Goal: Task Accomplishment & Management: Manage account settings

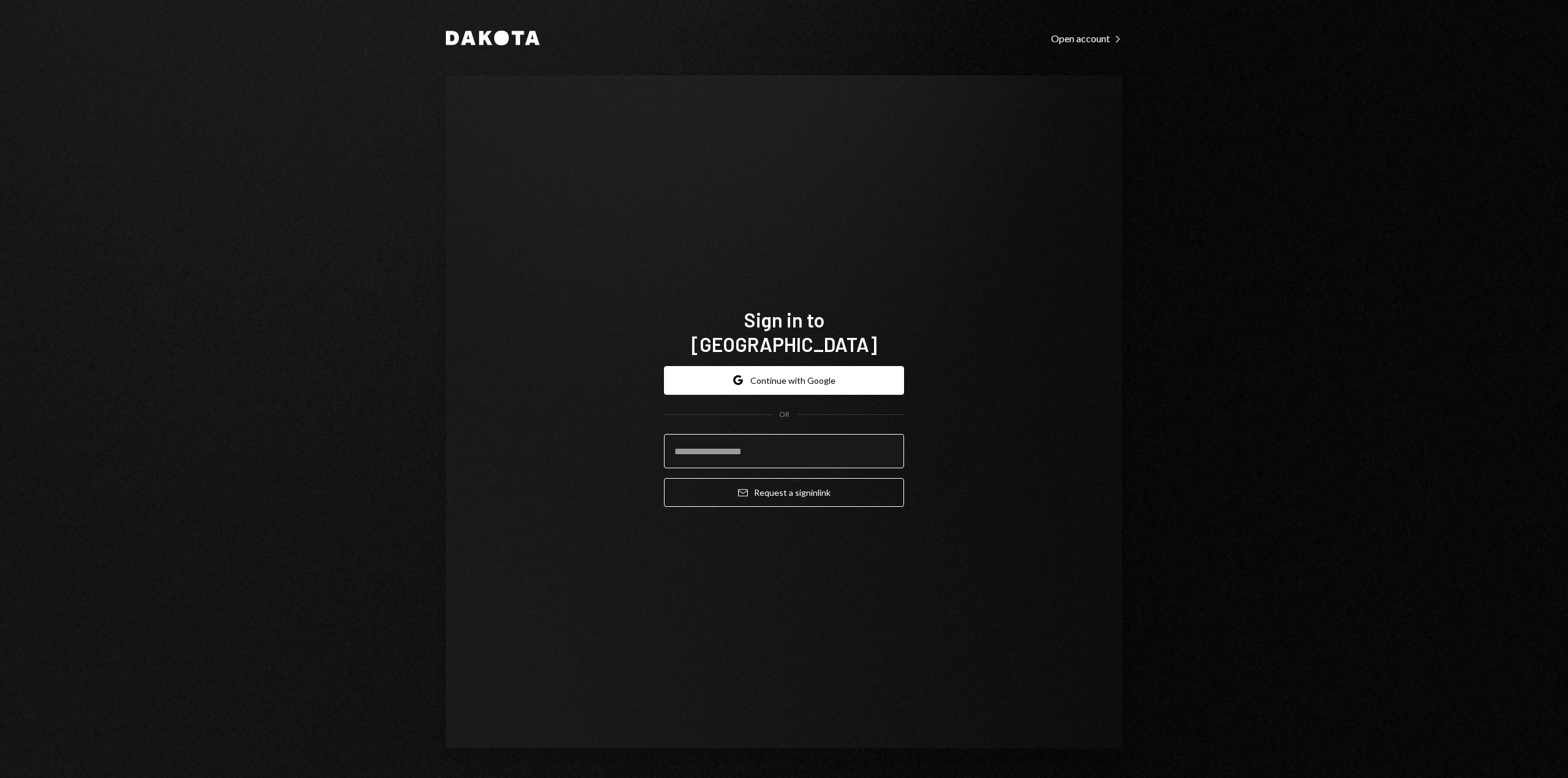
click at [849, 442] on input "email" at bounding box center [784, 451] width 240 height 35
type input "**********"
click at [832, 478] on button "Email Request a sign in link" at bounding box center [784, 493] width 240 height 29
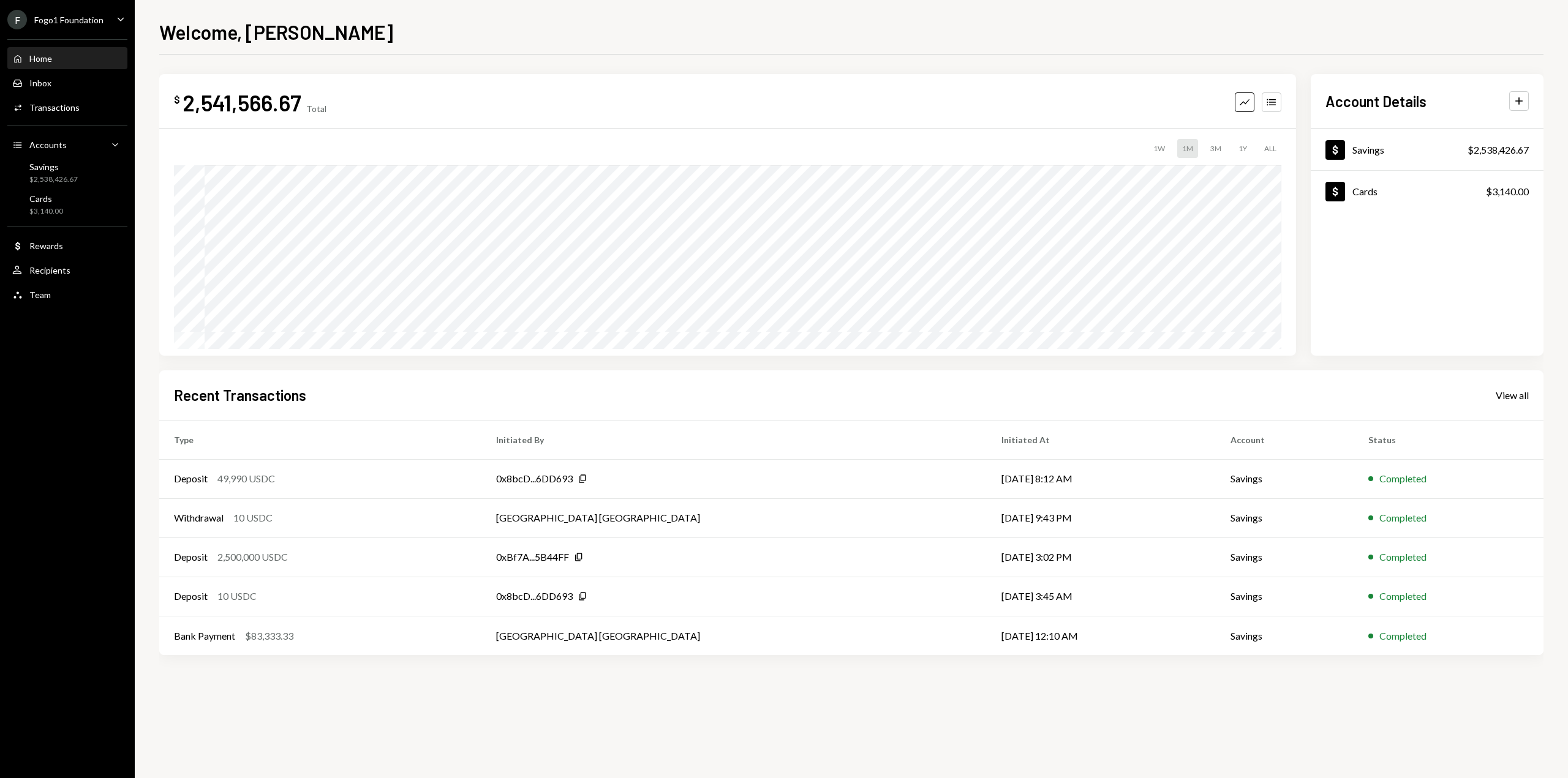
click at [89, 19] on div "Fogo1 Foundation" at bounding box center [69, 20] width 69 height 10
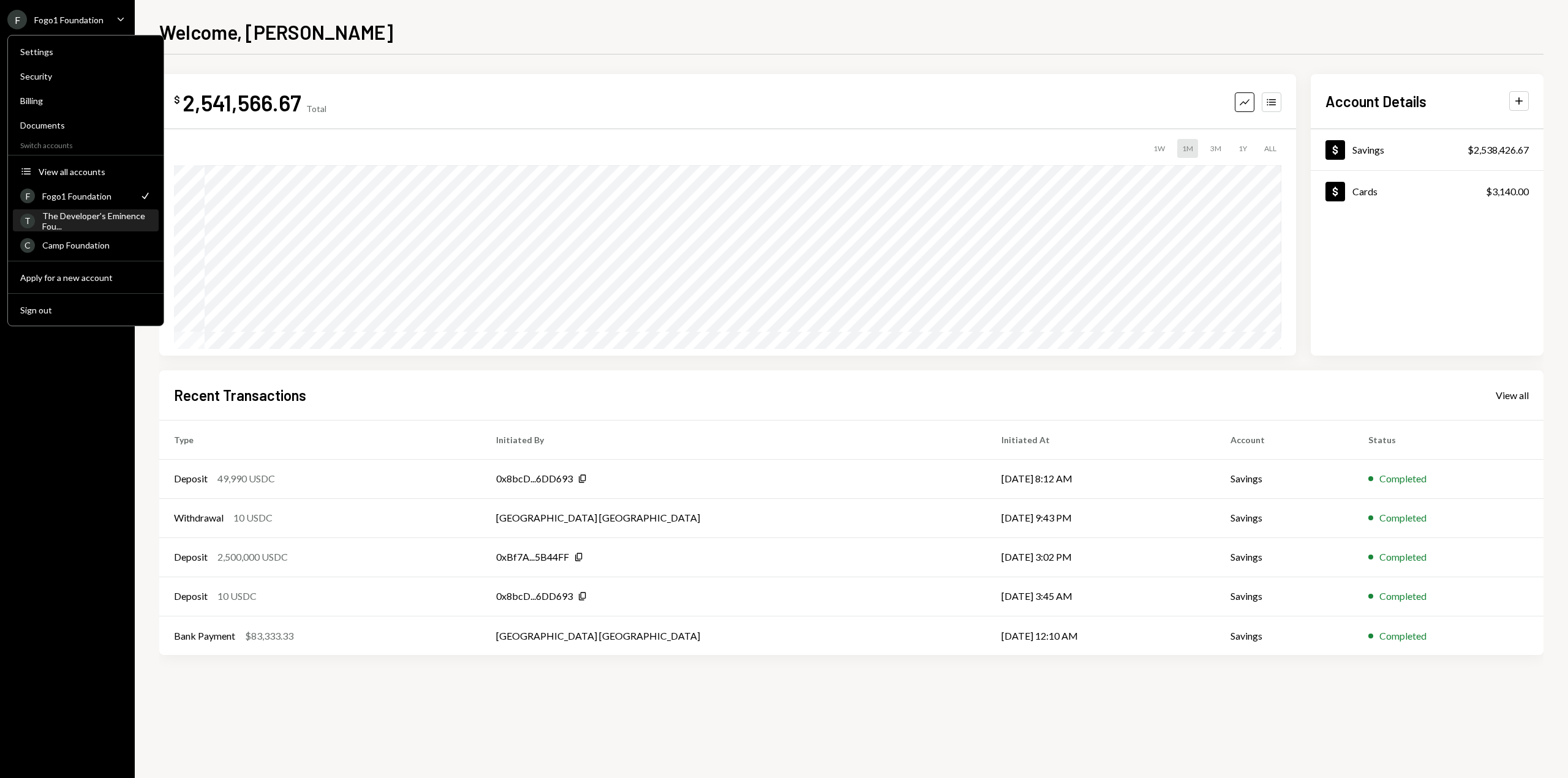
click at [114, 215] on div "The Developer's Eminence Fou..." at bounding box center [96, 221] width 109 height 21
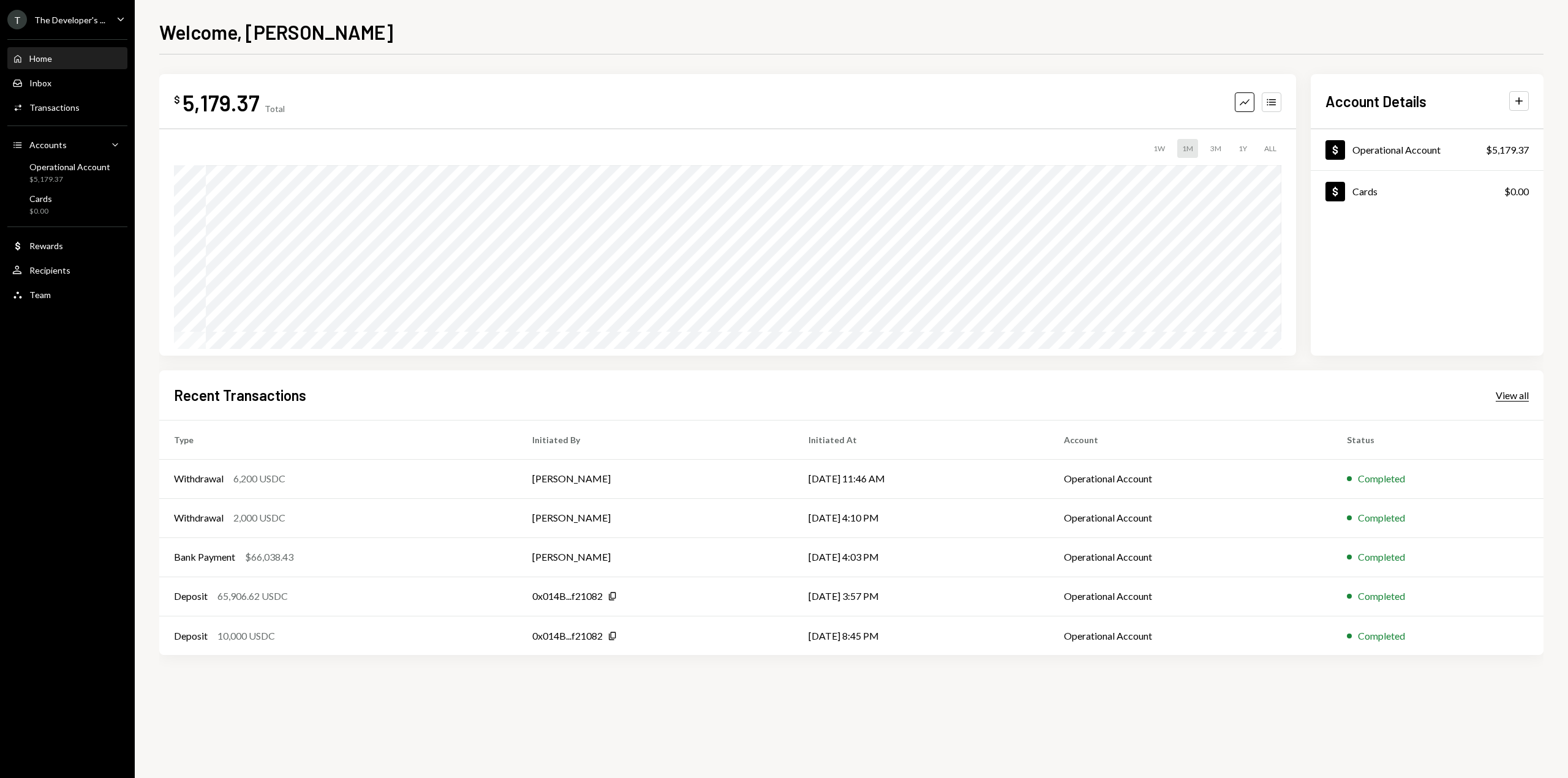
click at [1508, 397] on div "View all" at bounding box center [1512, 396] width 33 height 12
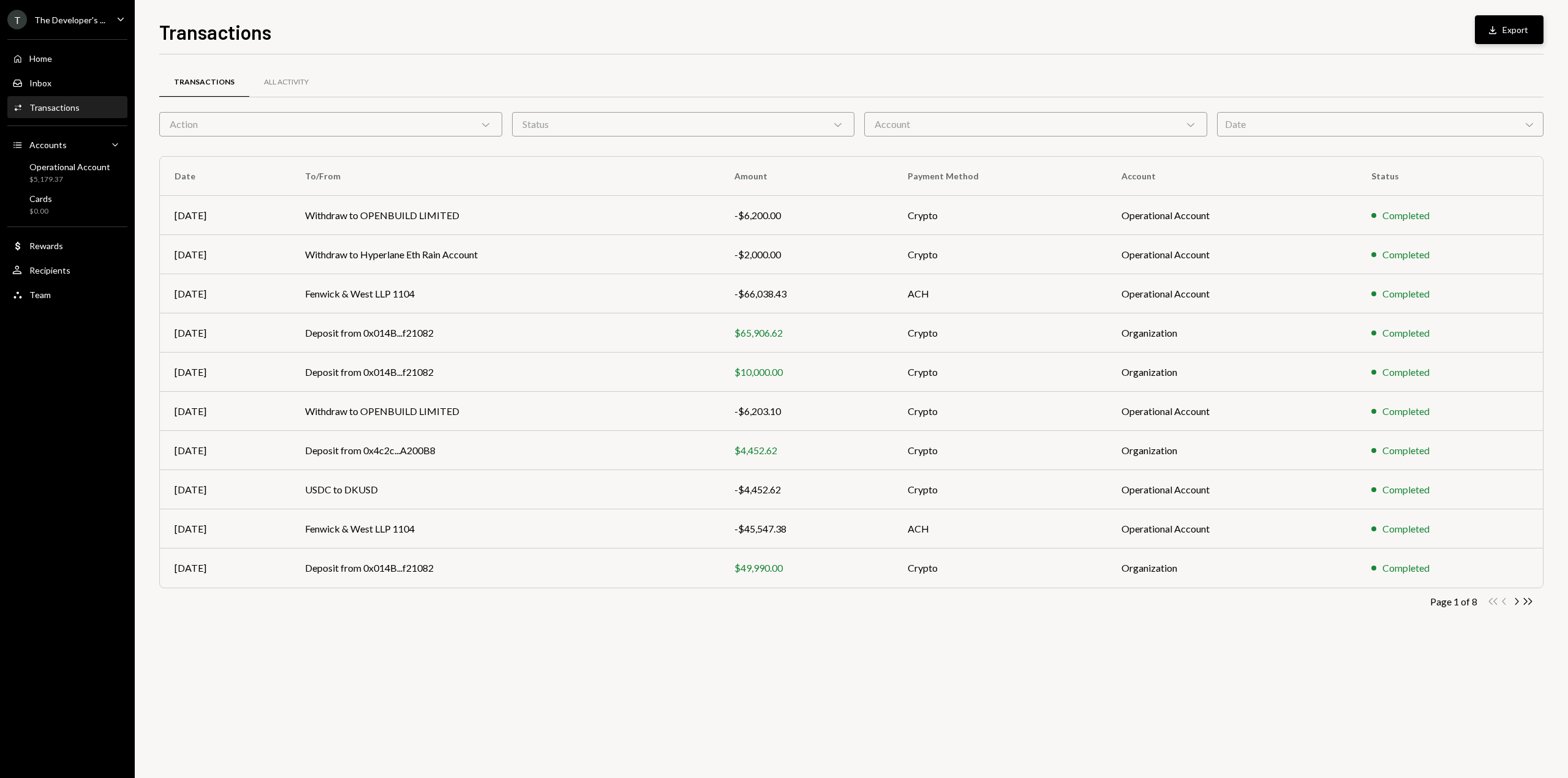
click at [1494, 36] on button "Download Export" at bounding box center [1508, 30] width 68 height 29
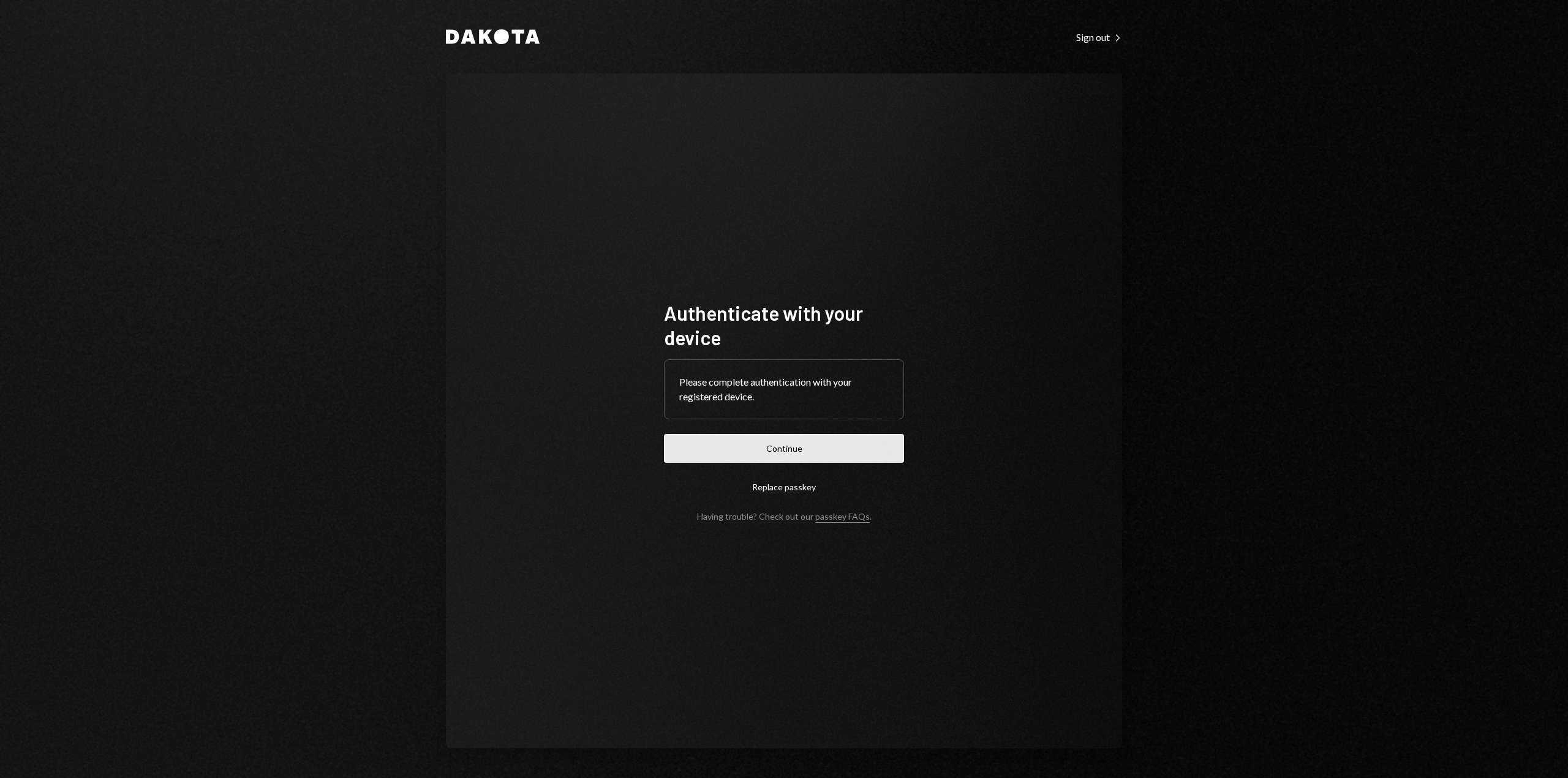
click at [704, 449] on button "Continue" at bounding box center [784, 449] width 240 height 29
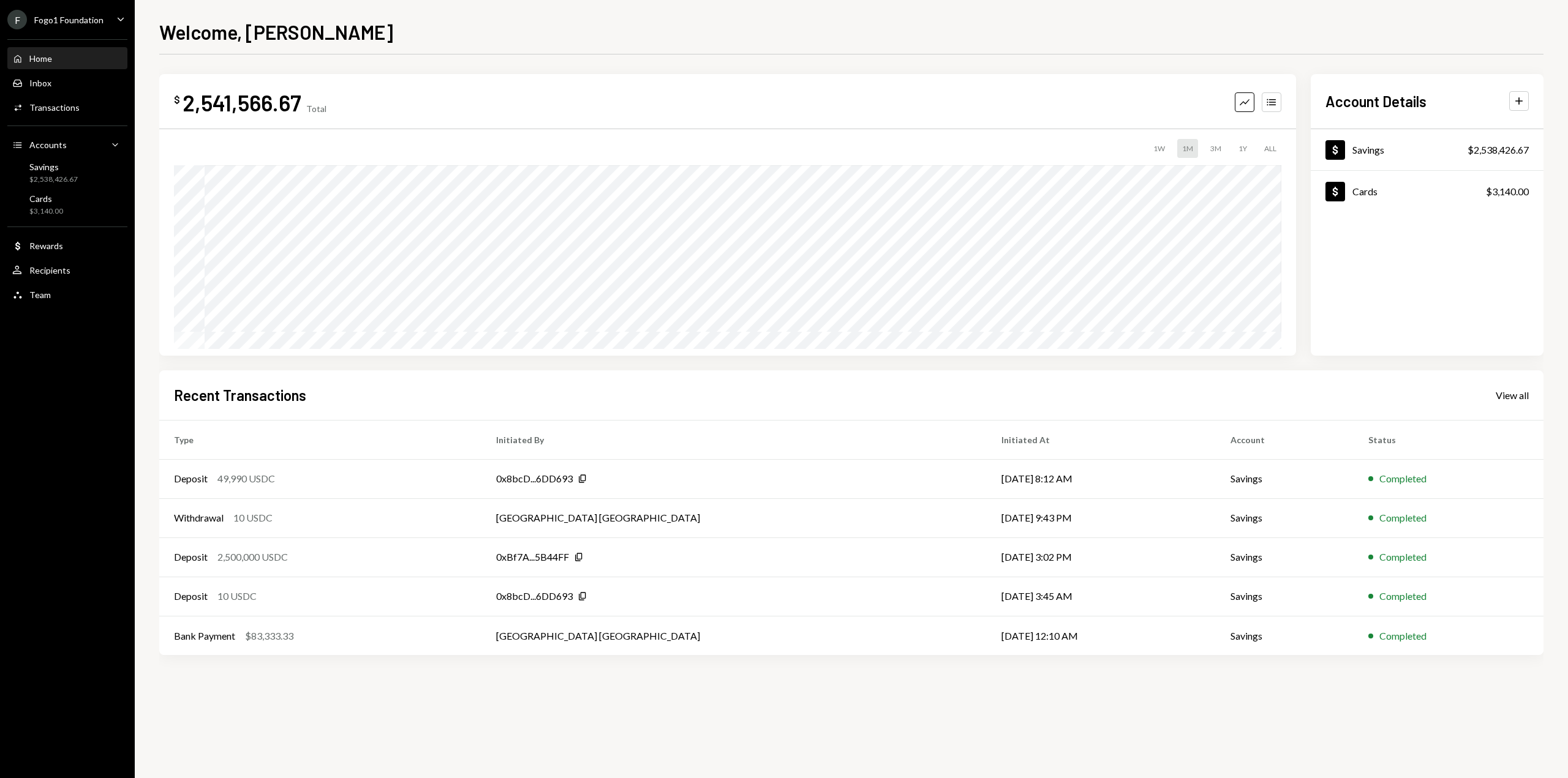
click at [100, 22] on div "Fogo1 Foundation" at bounding box center [69, 20] width 69 height 10
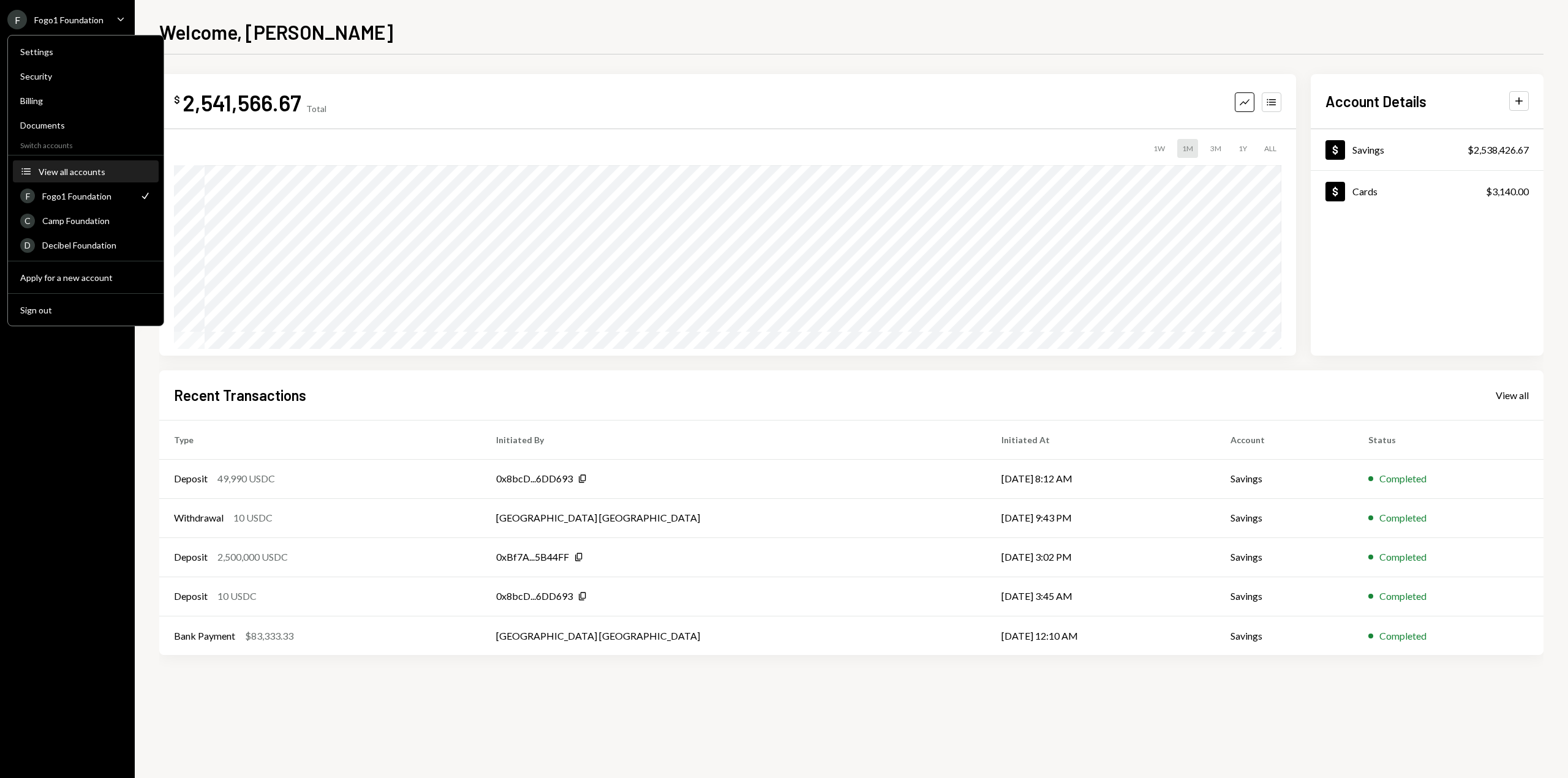
click at [94, 173] on div "View all accounts" at bounding box center [95, 171] width 113 height 10
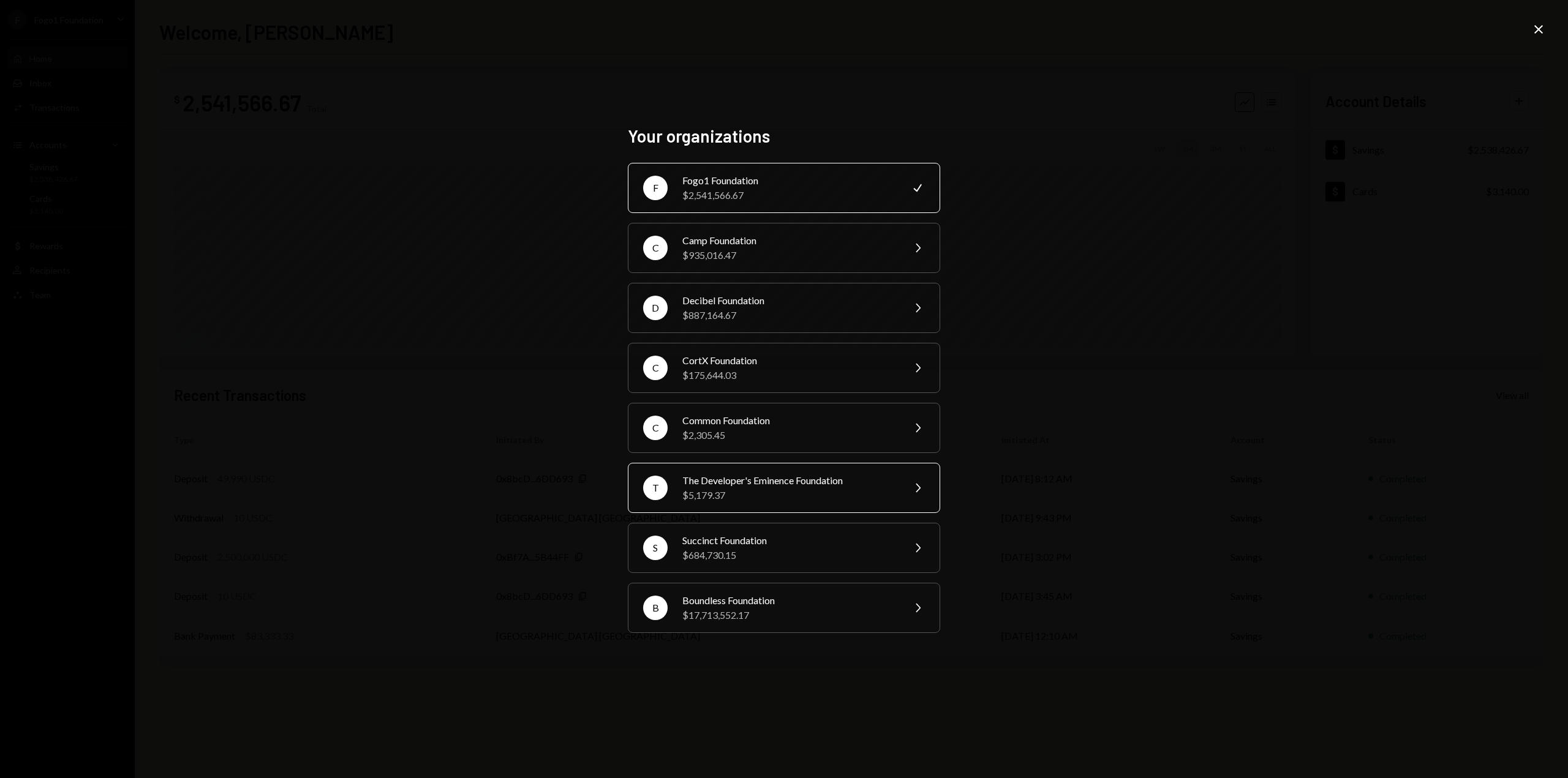
click at [736, 474] on div "The Developer's Eminence Foundation" at bounding box center [788, 481] width 213 height 15
